Goal: Information Seeking & Learning: Learn about a topic

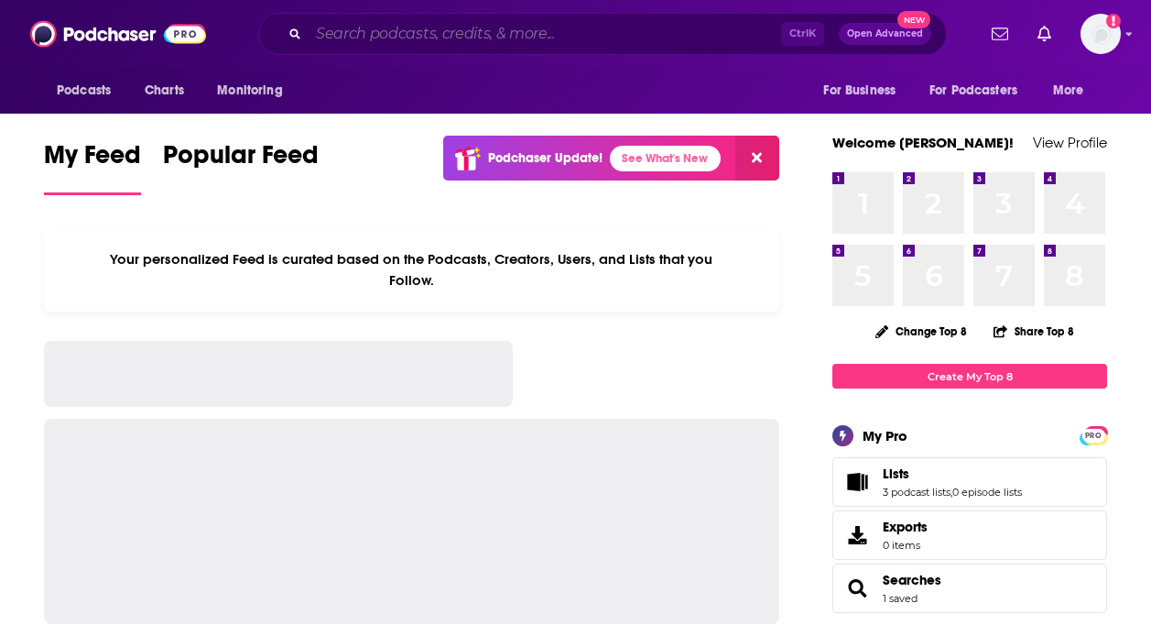
click at [513, 22] on input "Search podcasts, credits, & more..." at bounding box center [545, 33] width 473 height 29
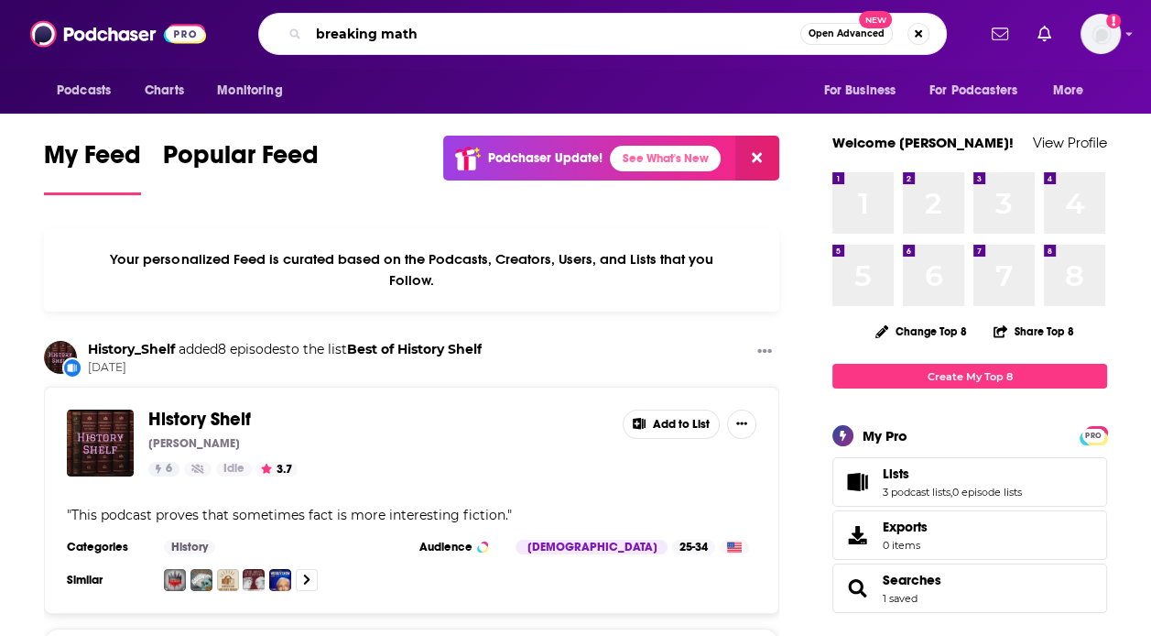
type input "breaking math"
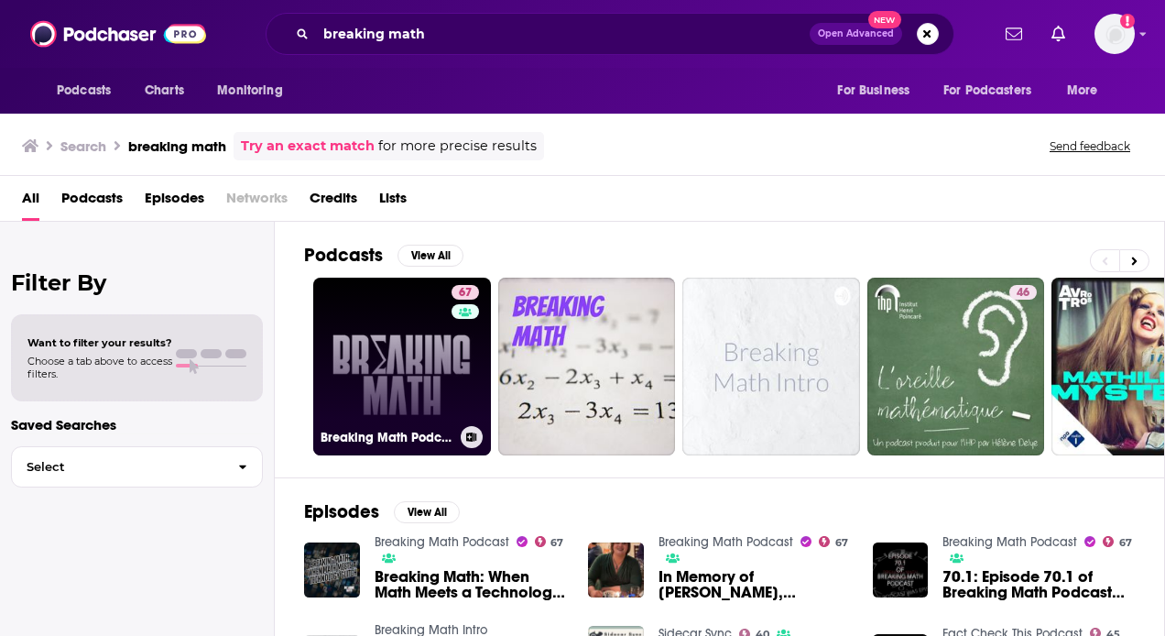
click at [410, 338] on link "67 Breaking Math Podcast" at bounding box center [402, 366] width 178 height 178
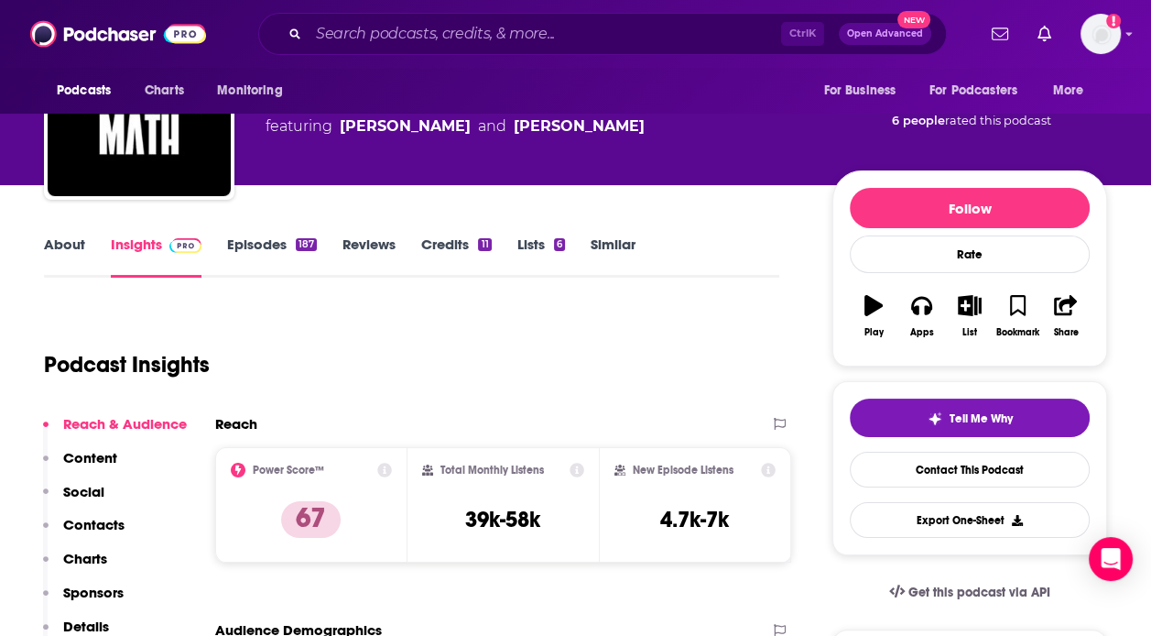
scroll to position [150, 0]
